Goal: Navigation & Orientation: Find specific page/section

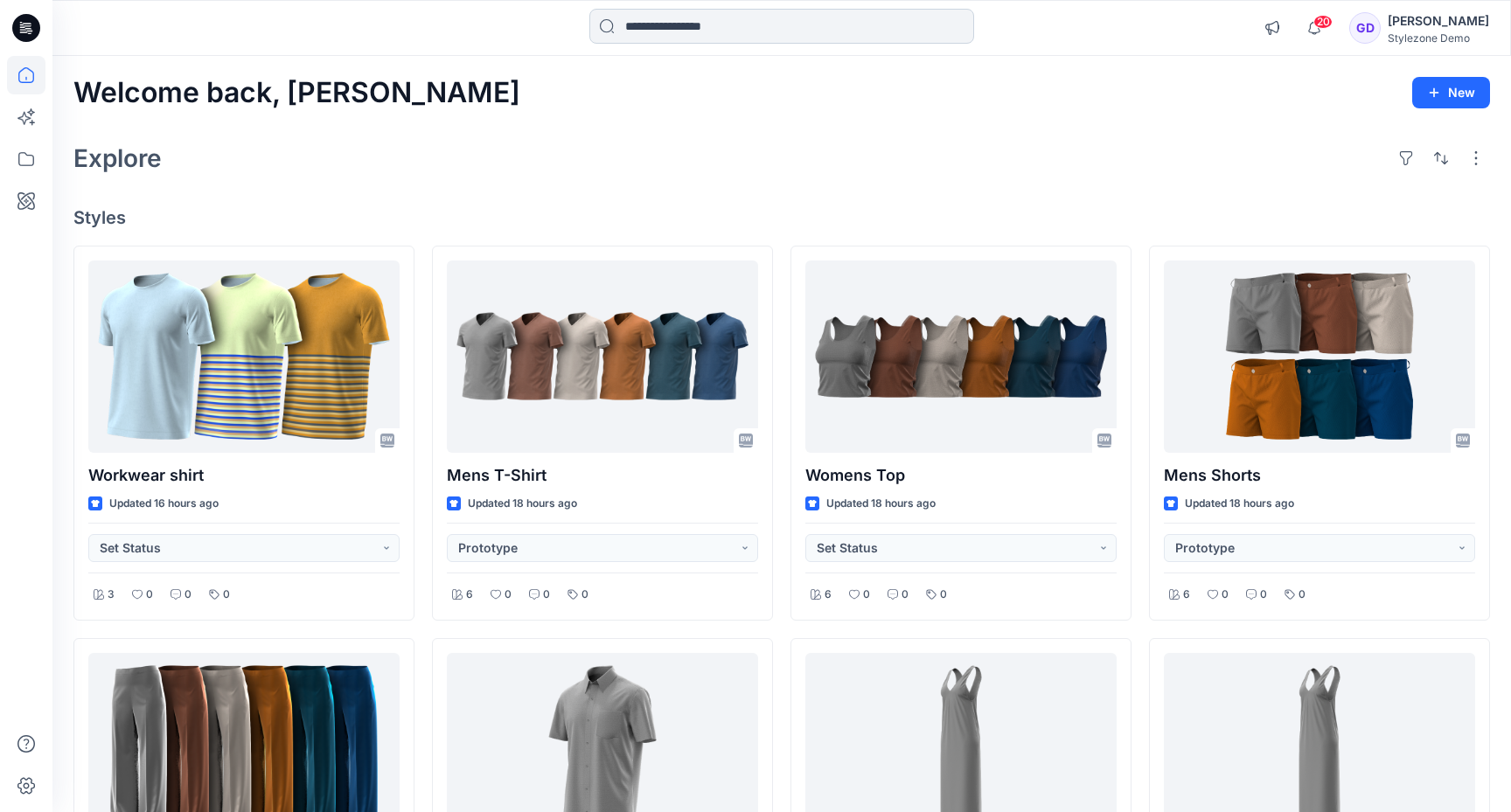
click at [681, 27] on input at bounding box center [782, 27] width 385 height 35
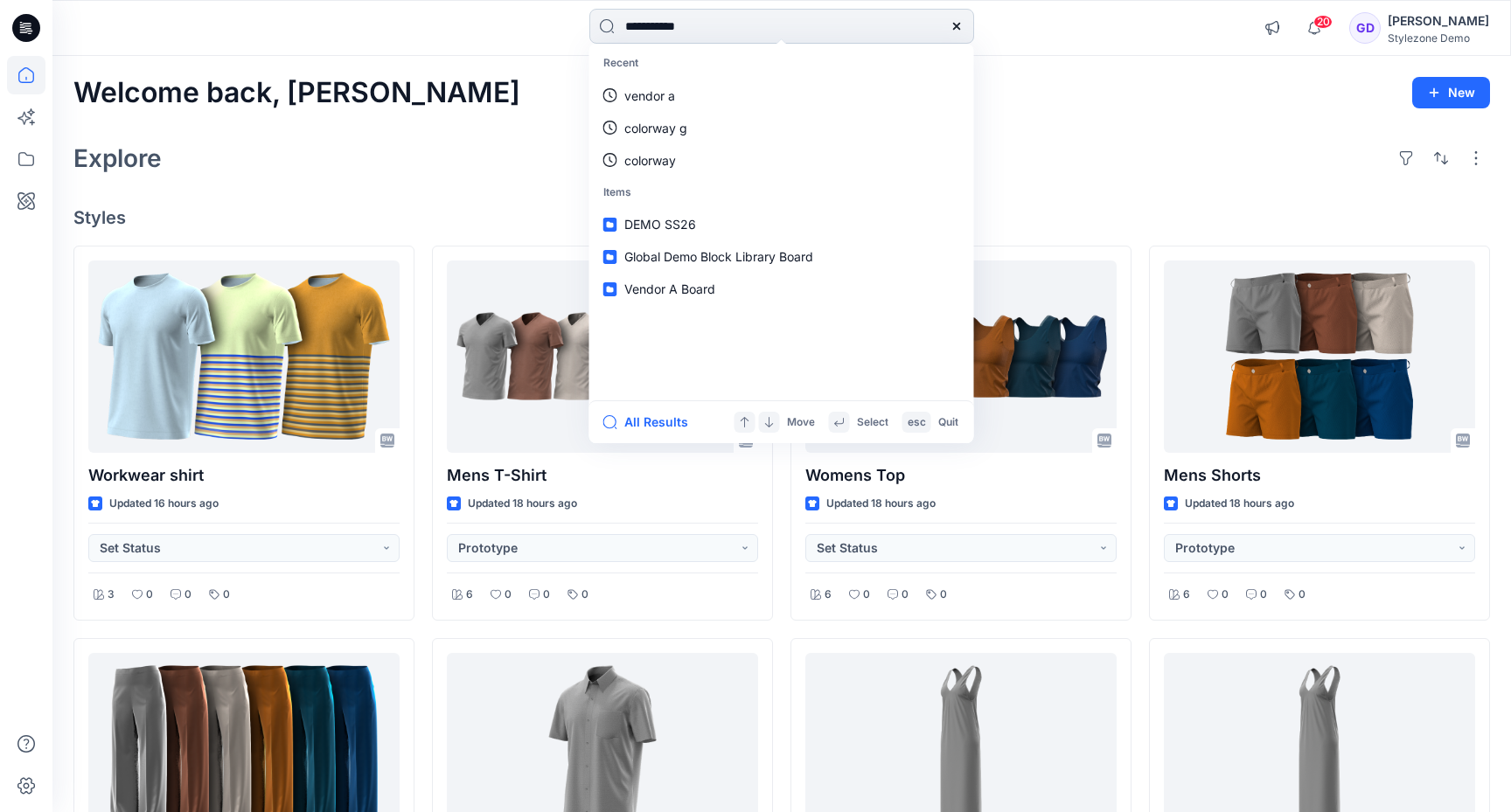
type input "**********"
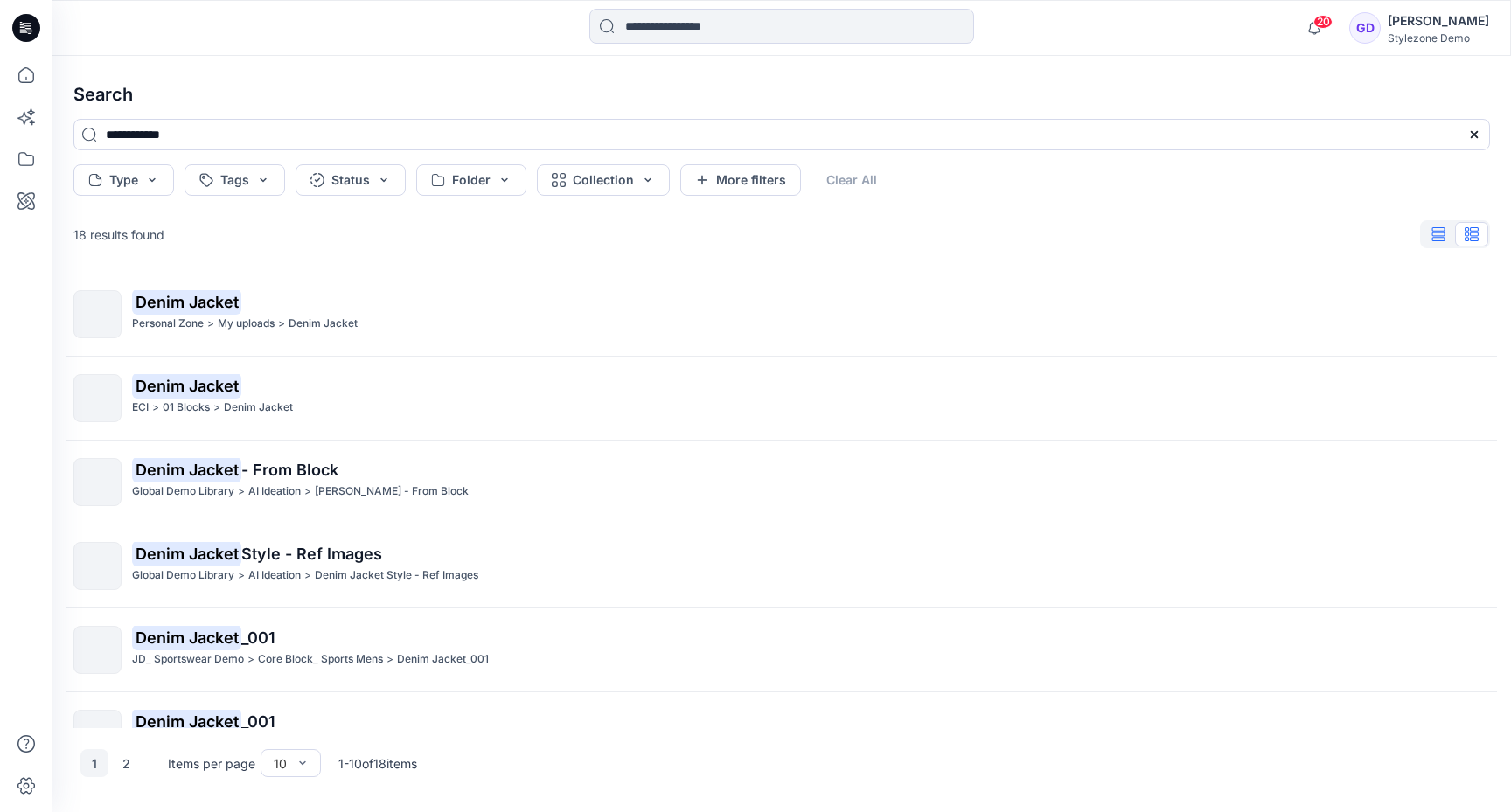
click at [1442, 244] on button "button" at bounding box center [1438, 234] width 33 height 25
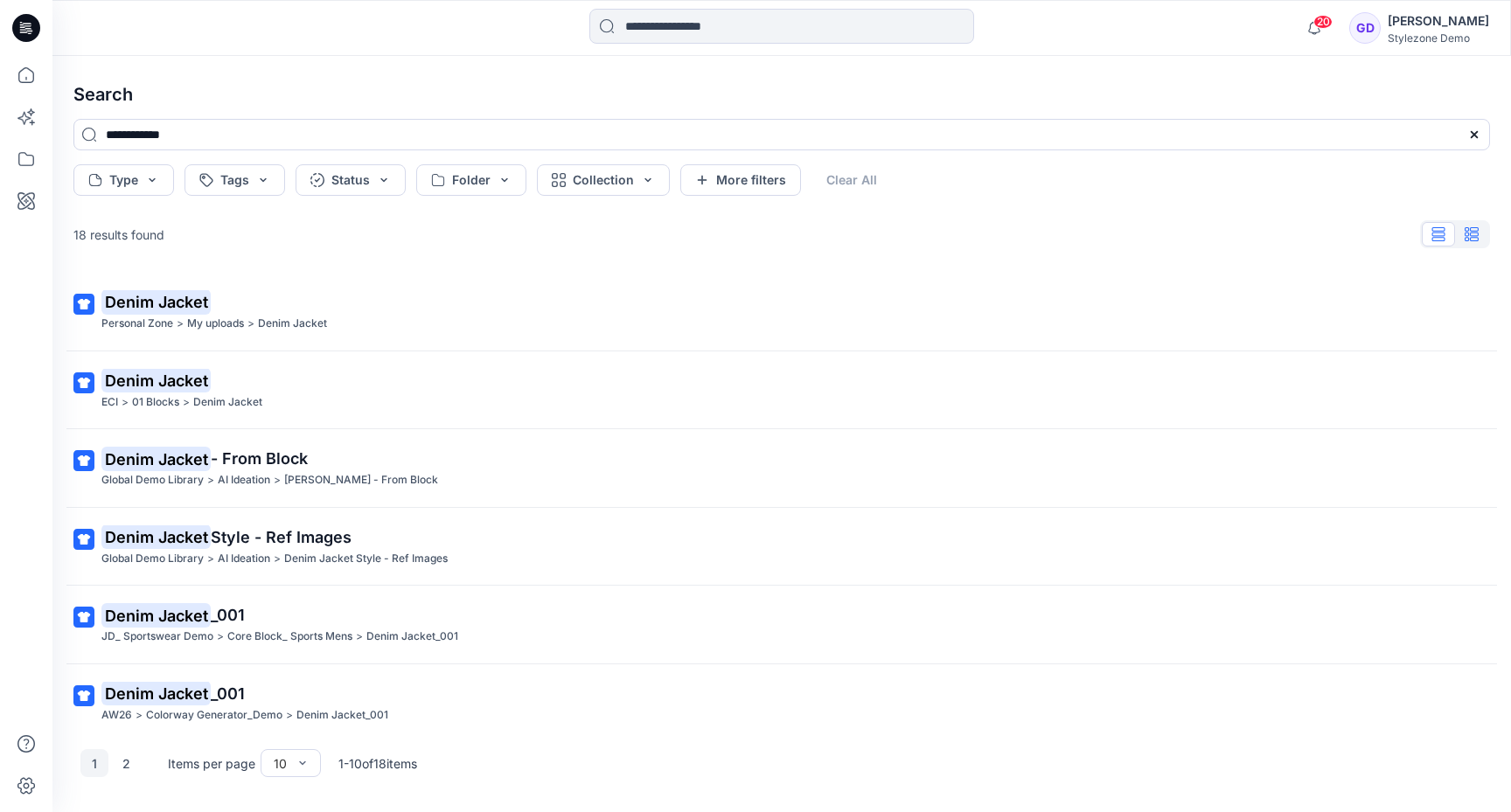
click at [1479, 239] on button "button" at bounding box center [1472, 234] width 33 height 25
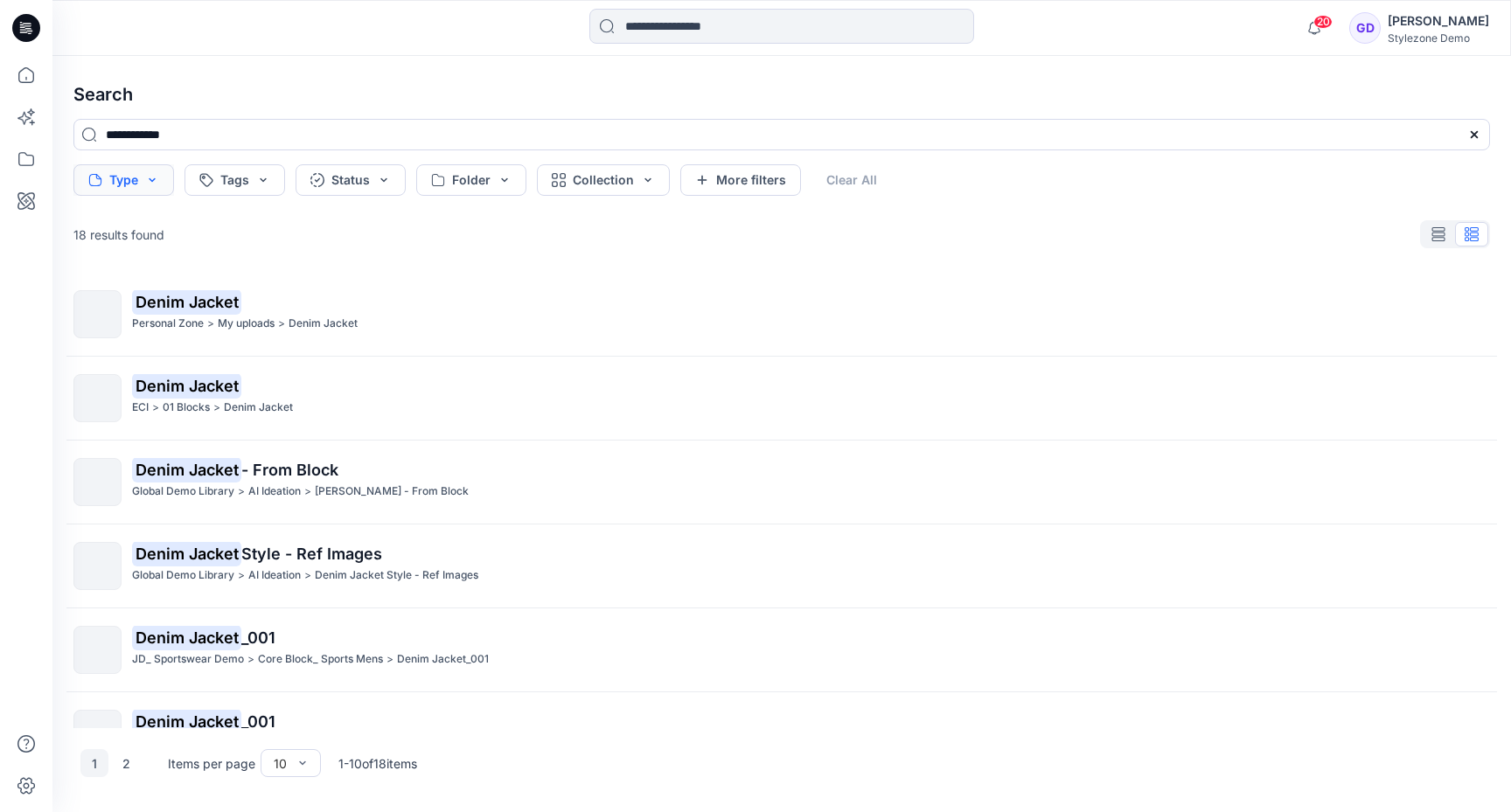
click at [140, 177] on button "Type" at bounding box center [124, 180] width 100 height 31
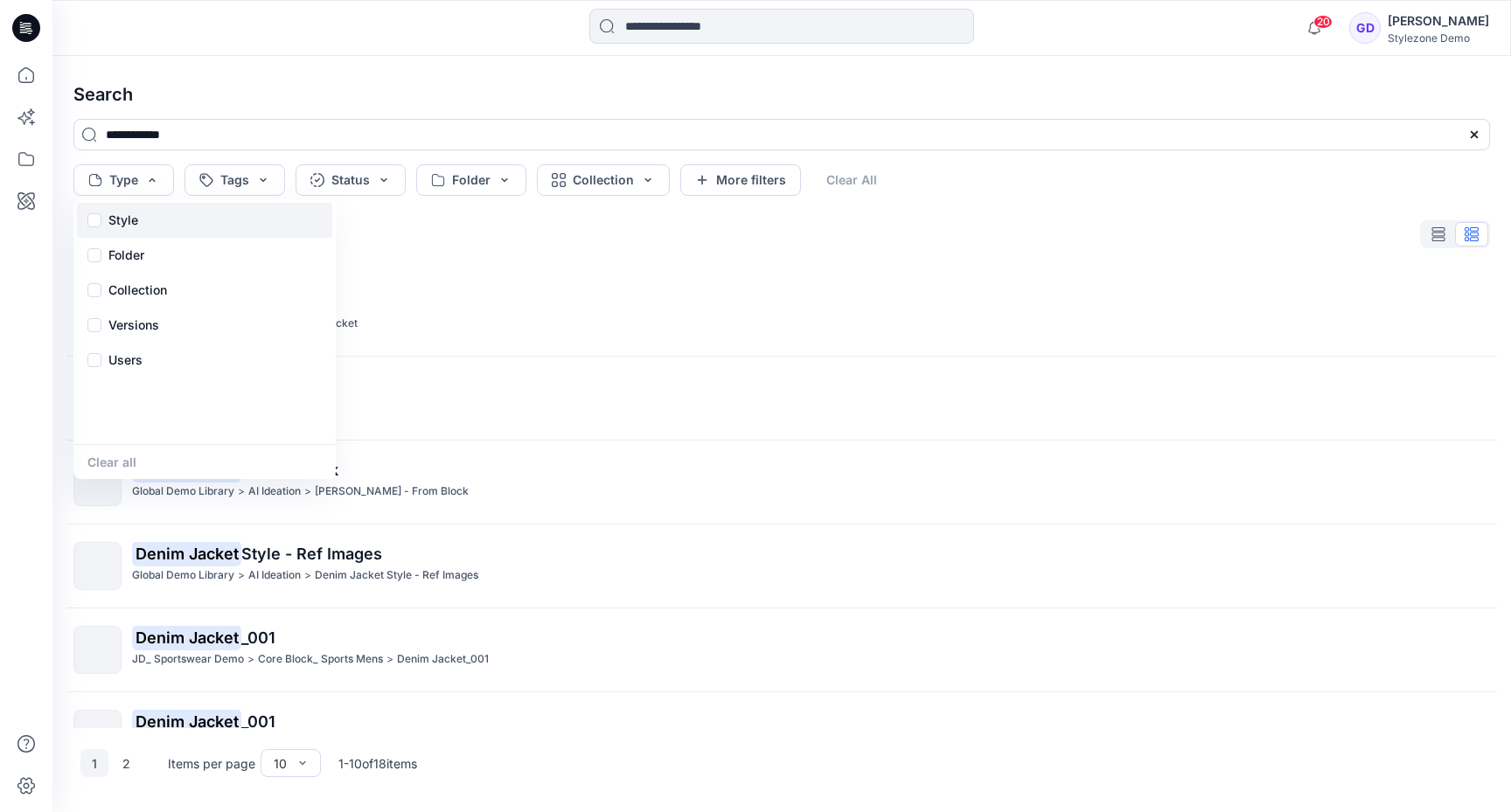
click at [128, 224] on p "Style" at bounding box center [123, 220] width 29 height 21
click at [267, 188] on button "Tags" at bounding box center [235, 180] width 100 height 31
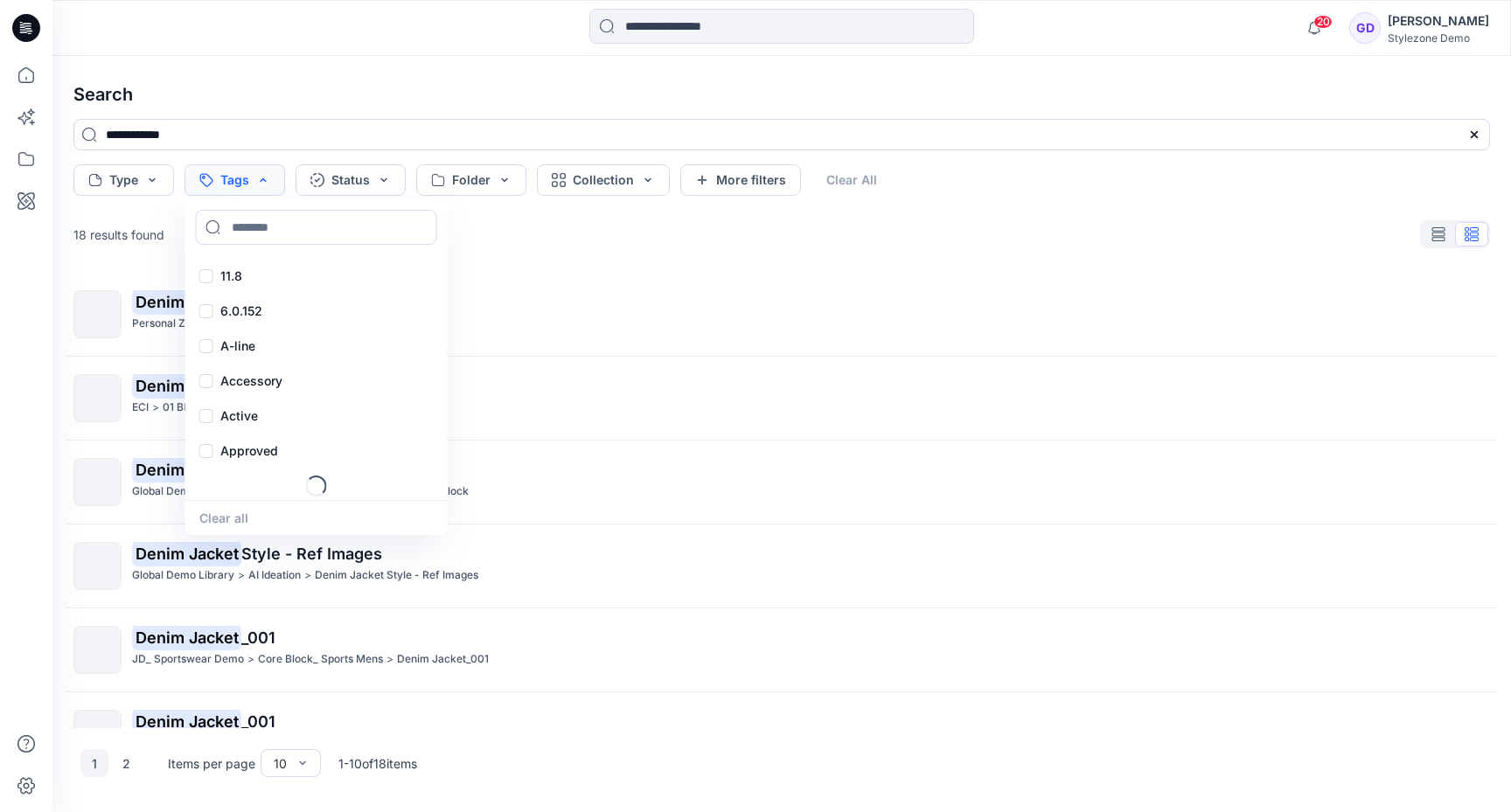
click at [267, 188] on button "Tags" at bounding box center [235, 180] width 100 height 31
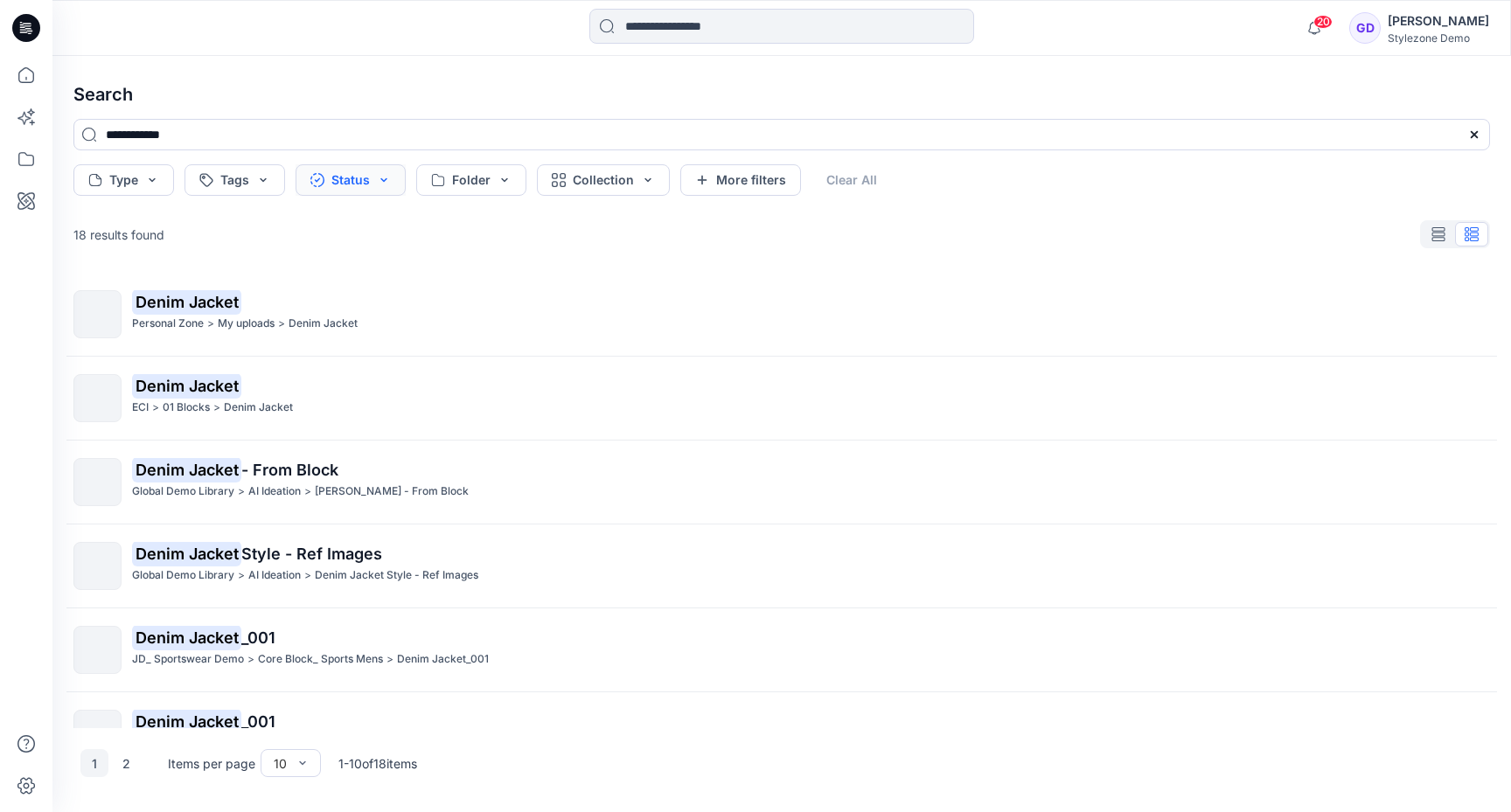
click at [391, 166] on button "Status" at bounding box center [351, 180] width 110 height 31
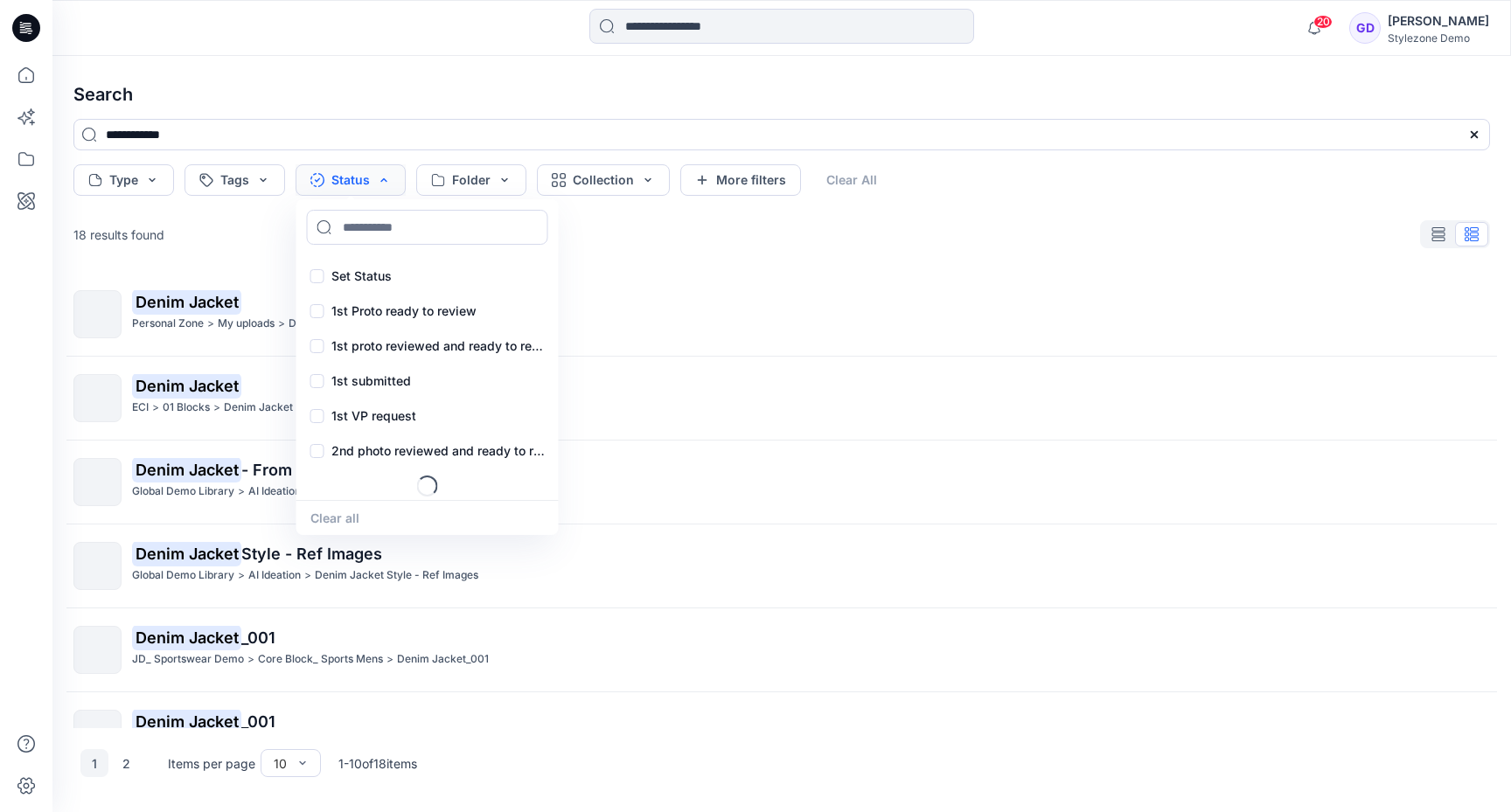
click at [391, 166] on button "Status" at bounding box center [351, 180] width 110 height 31
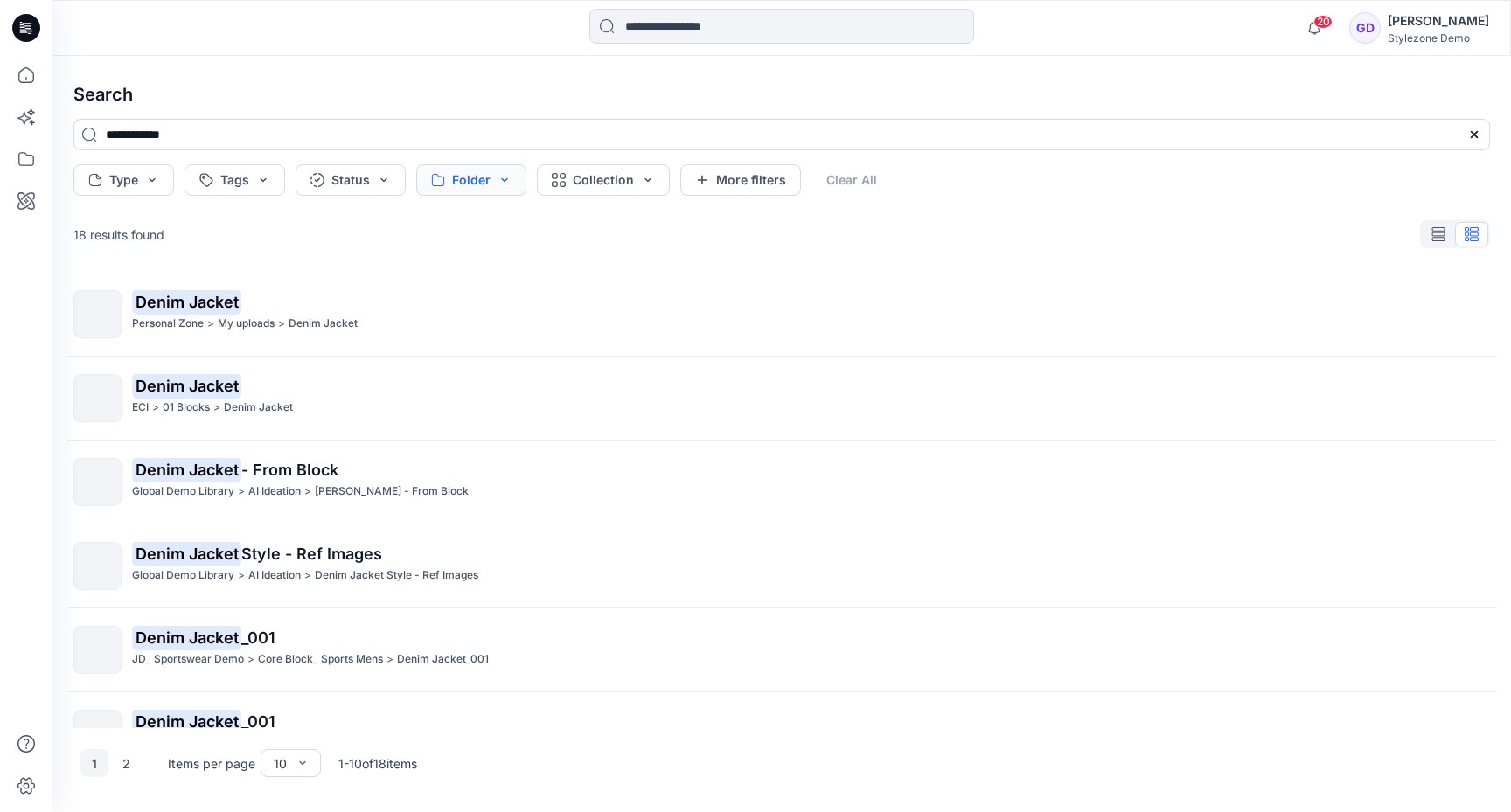
click at [478, 183] on button "Folder" at bounding box center [472, 180] width 110 height 31
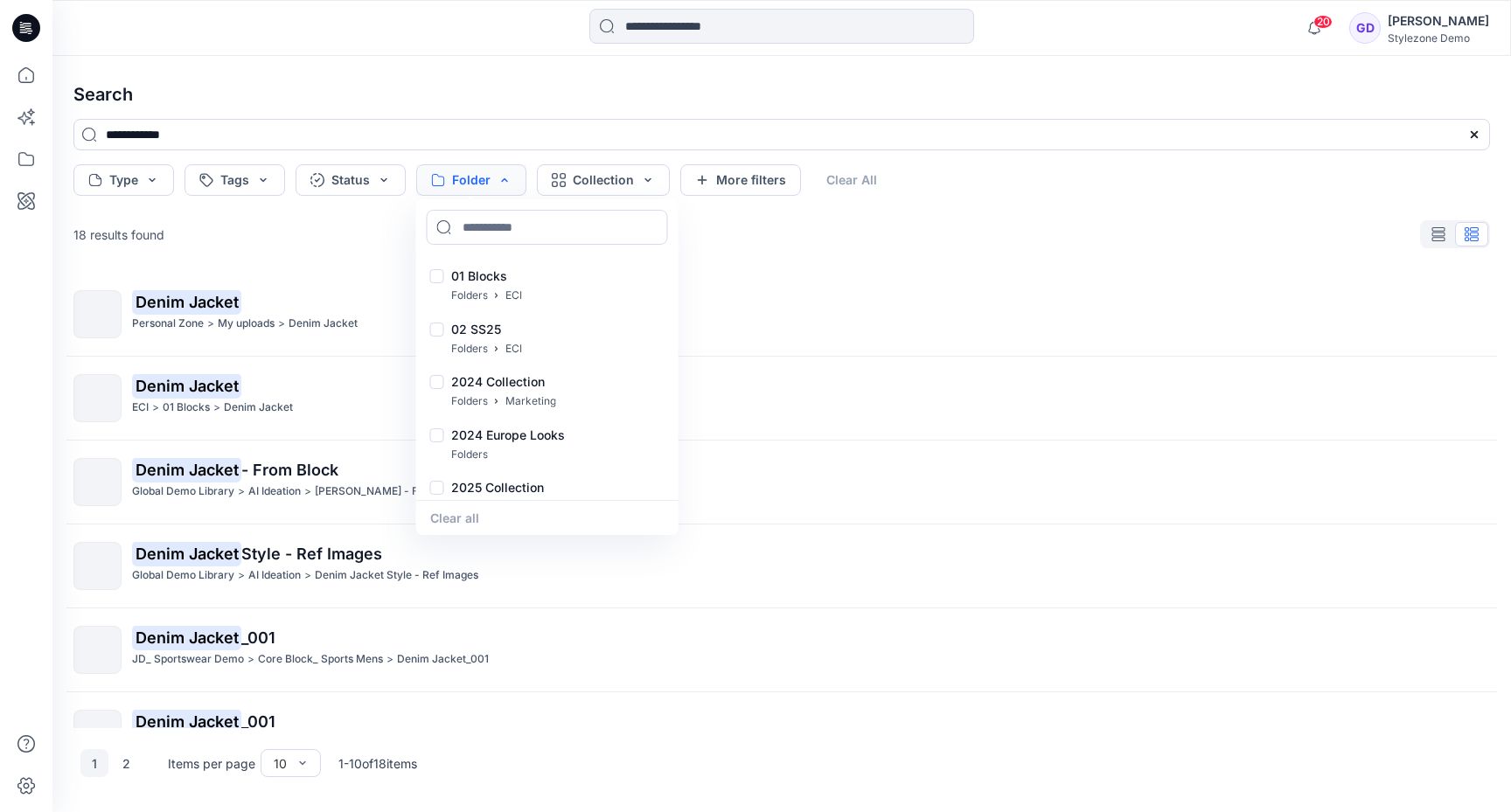
click at [478, 183] on button "Folder" at bounding box center [472, 180] width 110 height 31
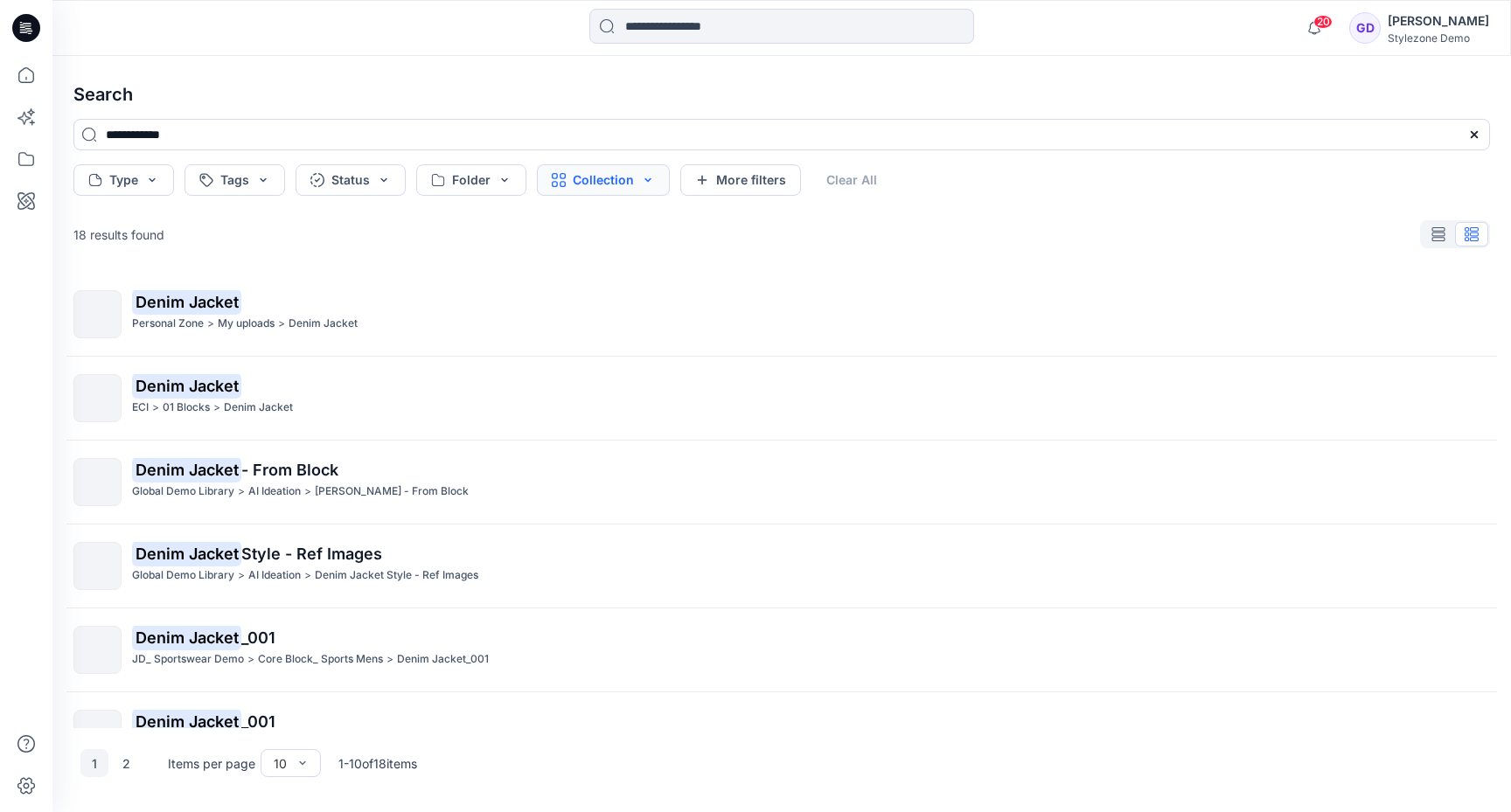
click at [612, 176] on button "Collection" at bounding box center [603, 180] width 133 height 31
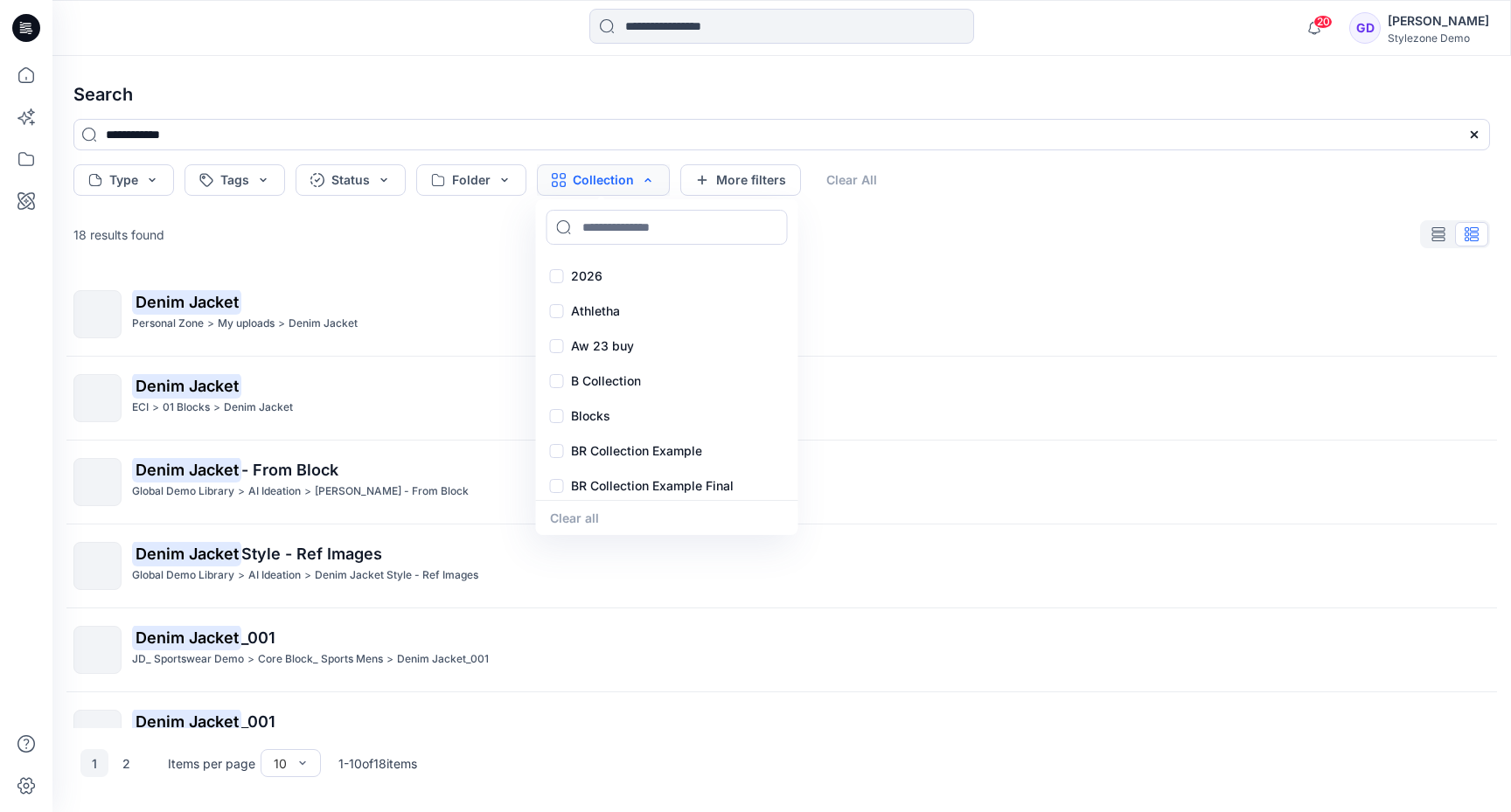
click at [612, 176] on button "Collection" at bounding box center [603, 180] width 133 height 31
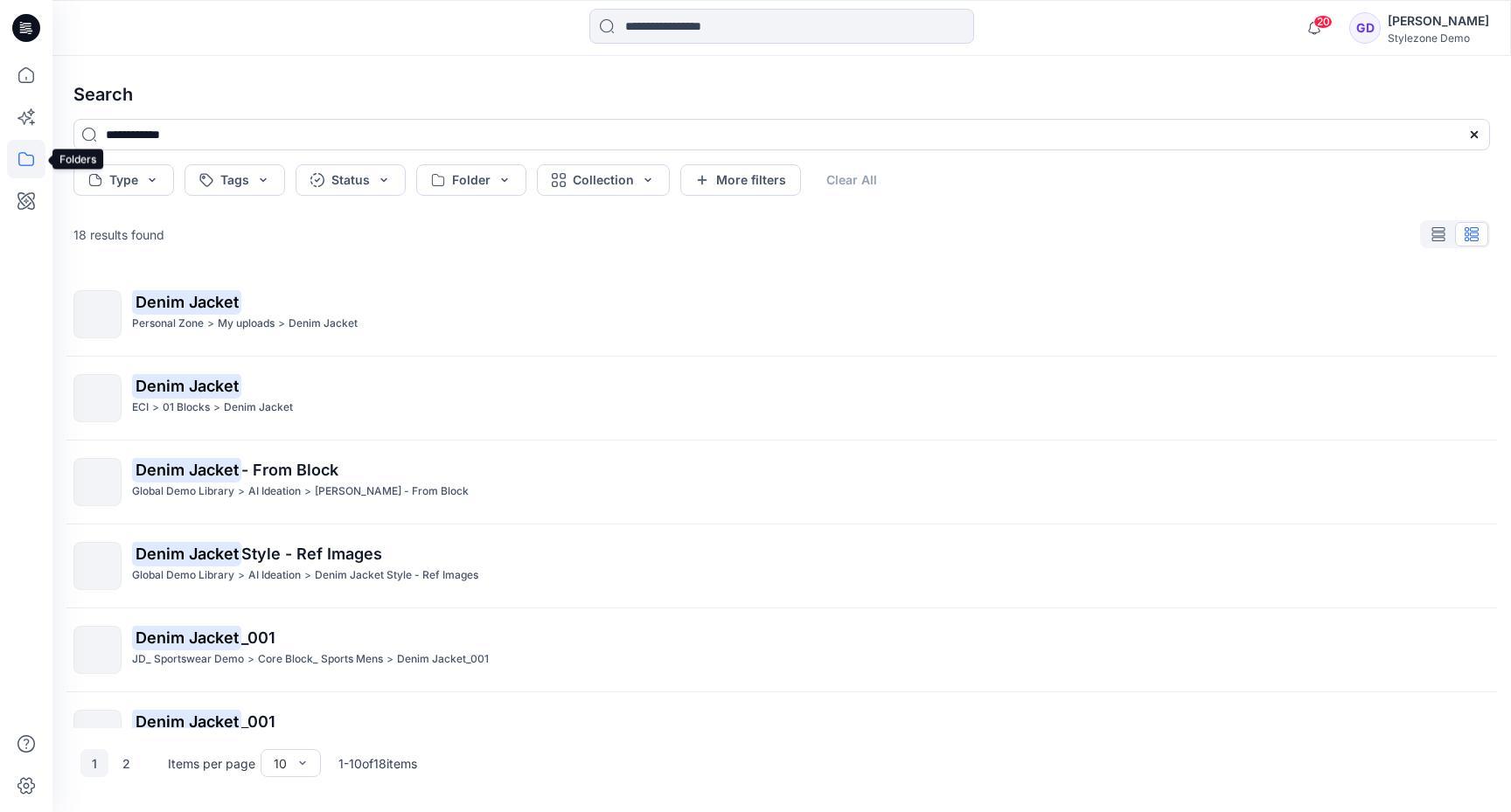
click at [11, 167] on icon at bounding box center [26, 158] width 38 height 38
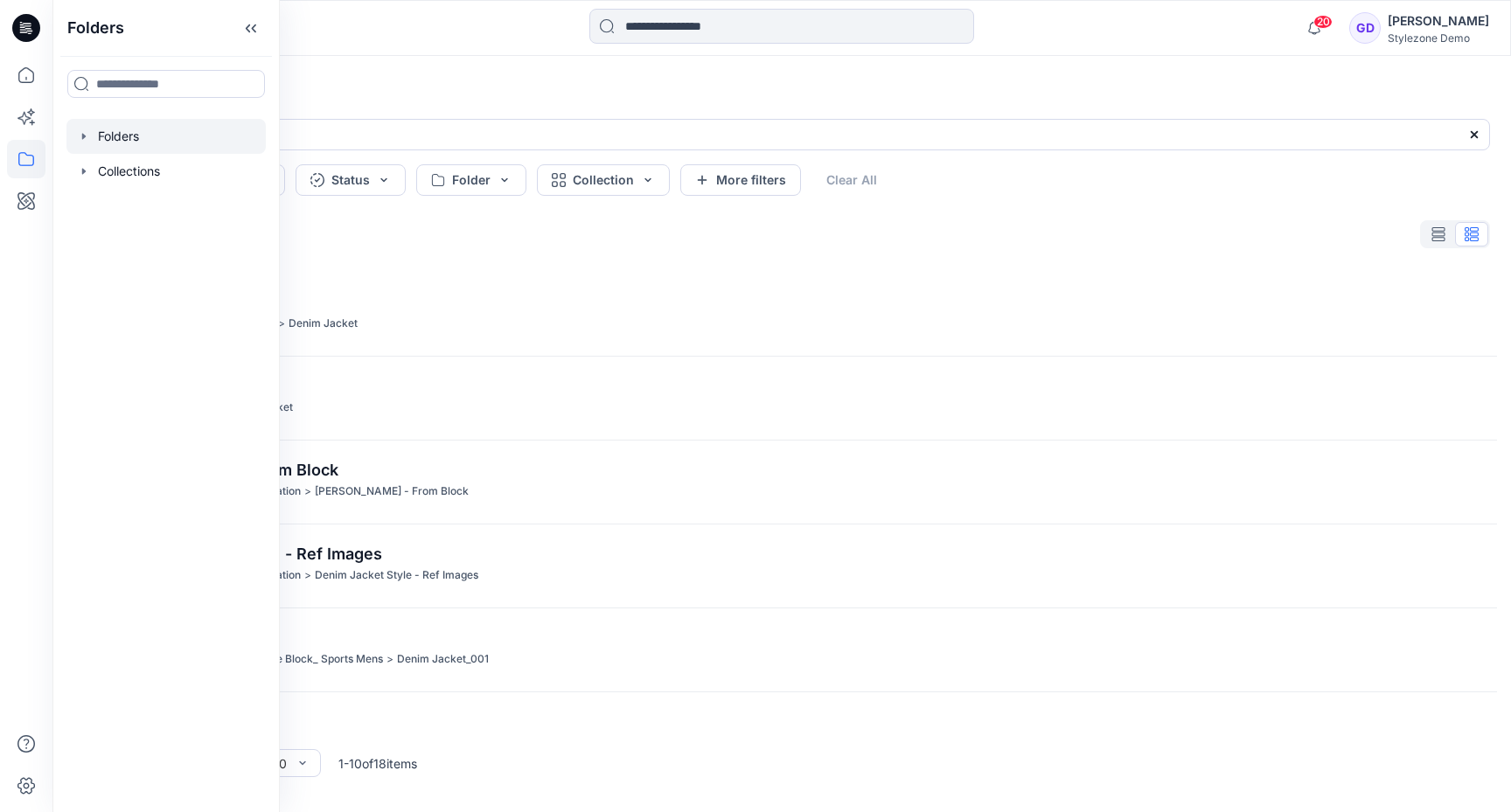
click at [109, 138] on div at bounding box center [166, 136] width 199 height 35
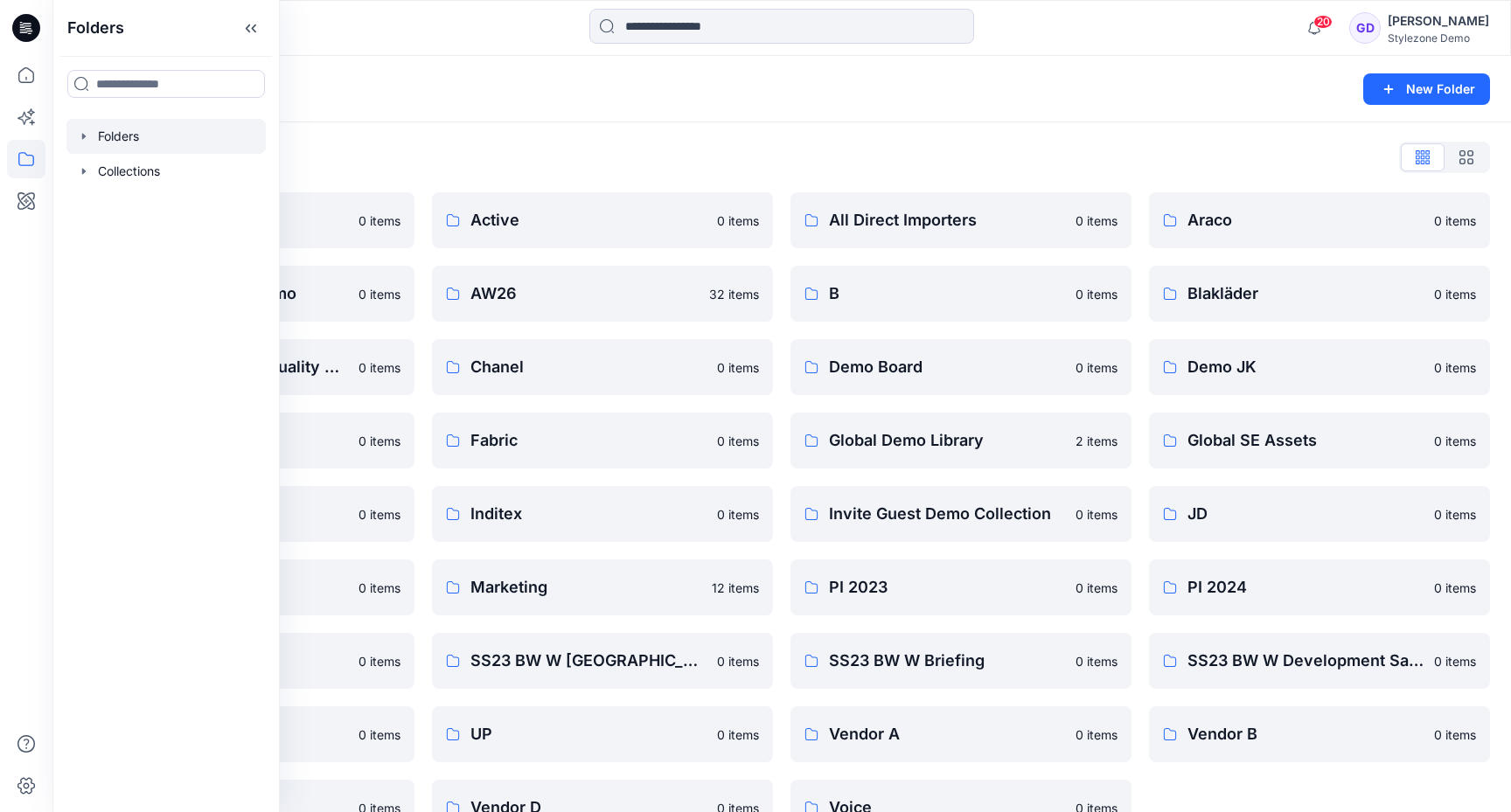
click at [516, 130] on div "Folders List 2024 Europe Looks 0 items Athleta Workwear Demo 0 items Browzwear …" at bounding box center [781, 490] width 1459 height 734
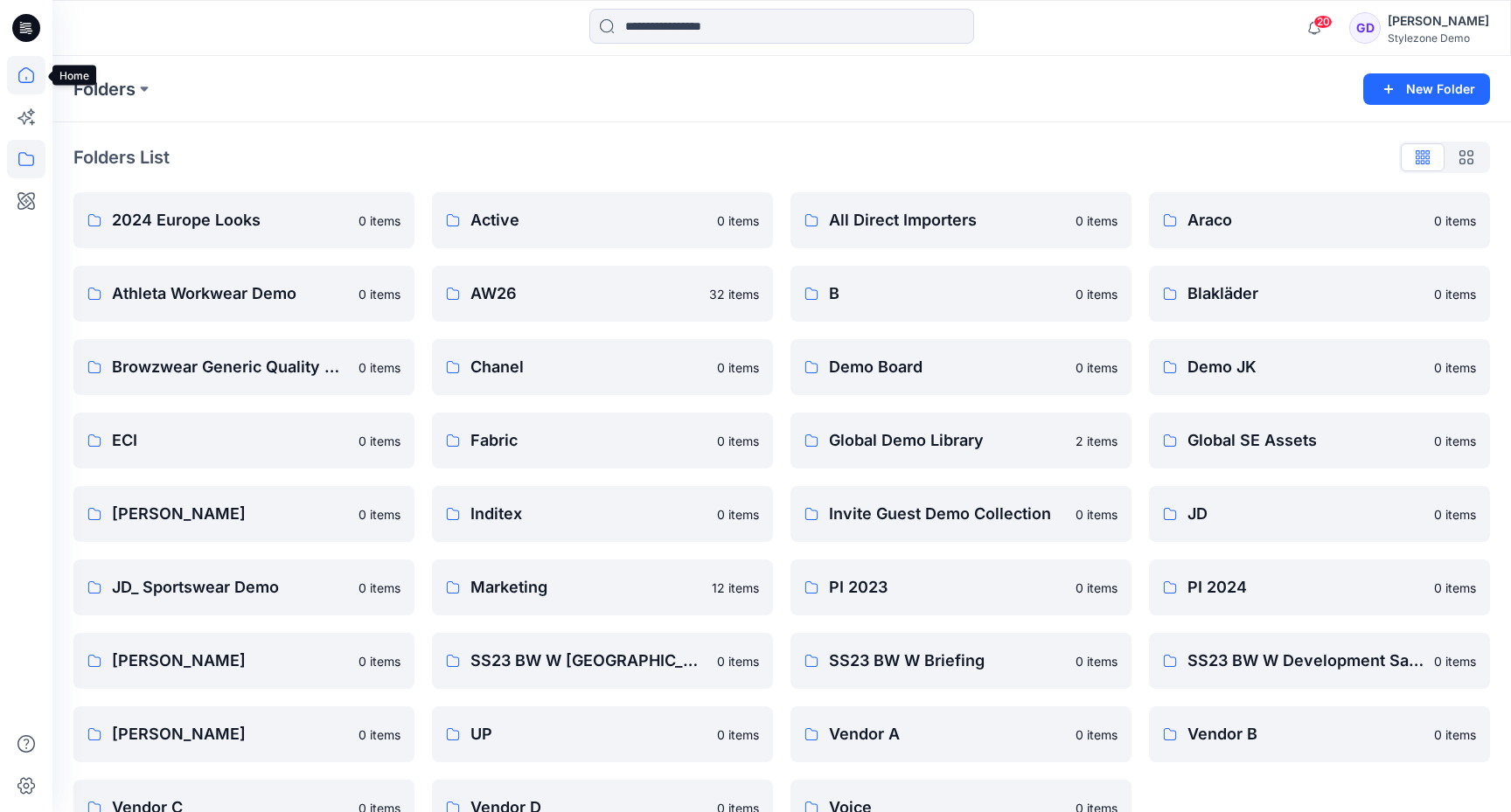
click at [28, 75] on icon at bounding box center [26, 75] width 38 height 38
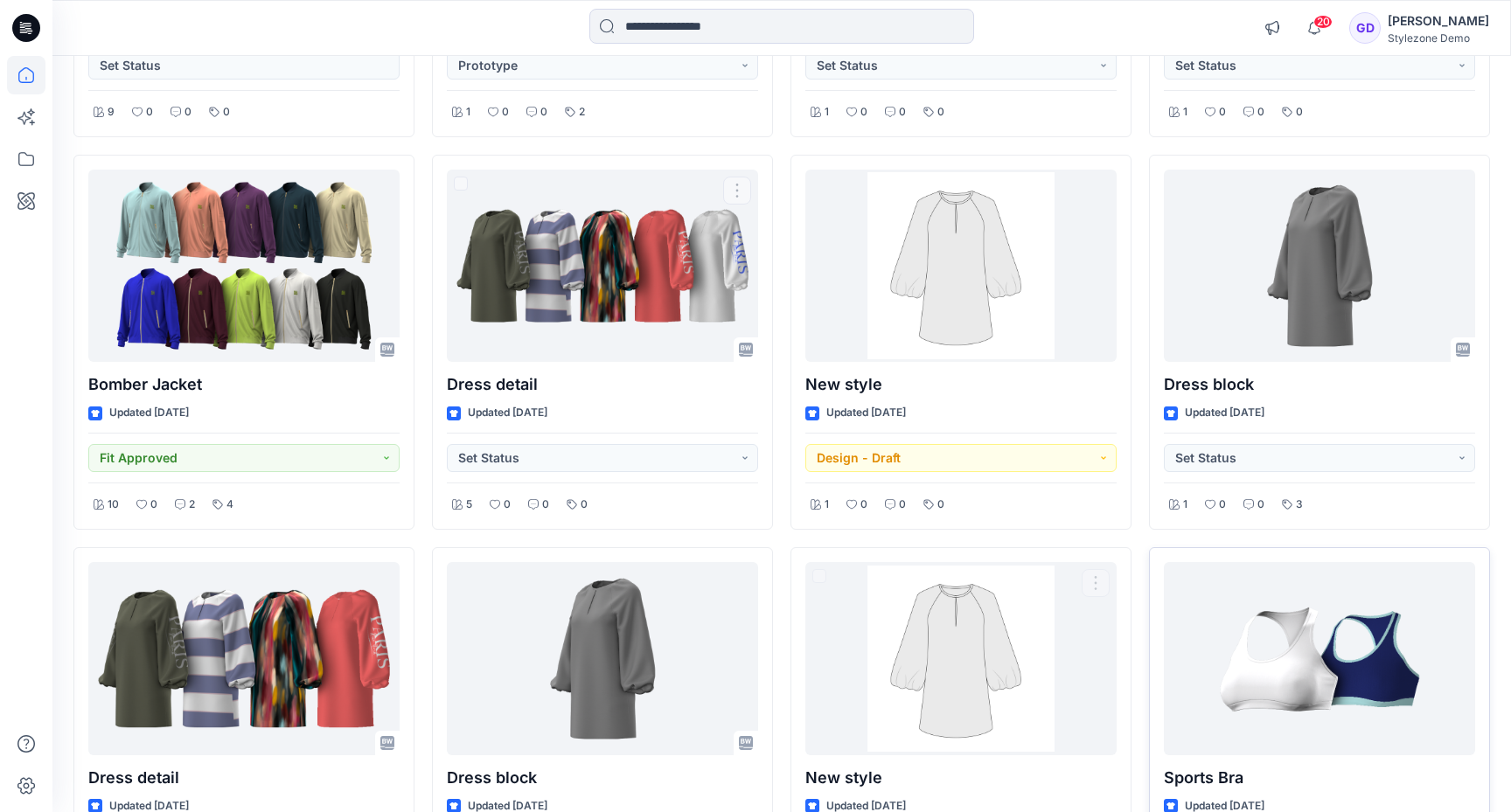
scroll to position [3619, 0]
